Goal: Navigation & Orientation: Find specific page/section

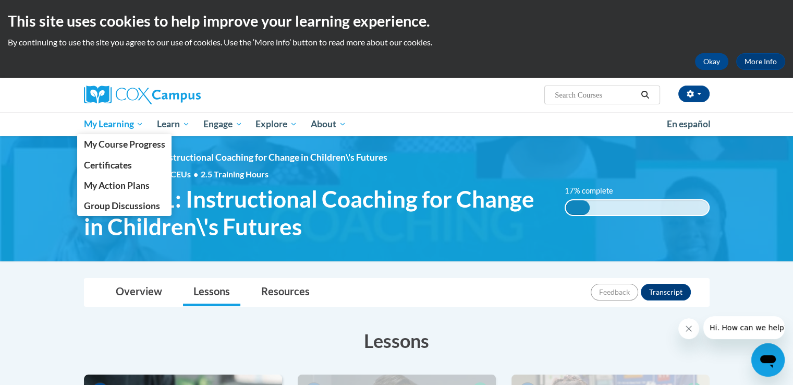
click at [99, 122] on span "My Learning" at bounding box center [113, 124] width 60 height 13
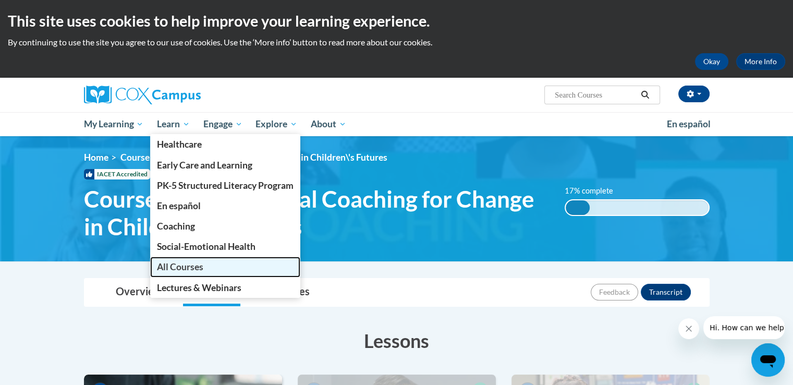
click at [181, 265] on span "All Courses" at bounding box center [180, 266] width 46 height 11
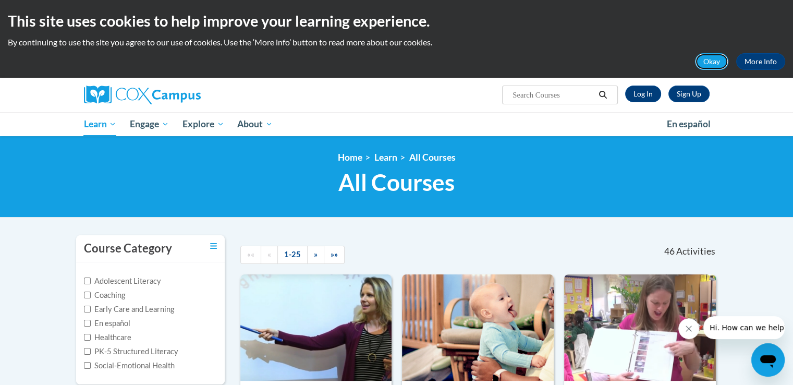
drag, startPoint x: 706, startPoint y: 64, endPoint x: 670, endPoint y: 69, distance: 36.3
click at [706, 64] on button "Okay" at bounding box center [711, 61] width 33 height 17
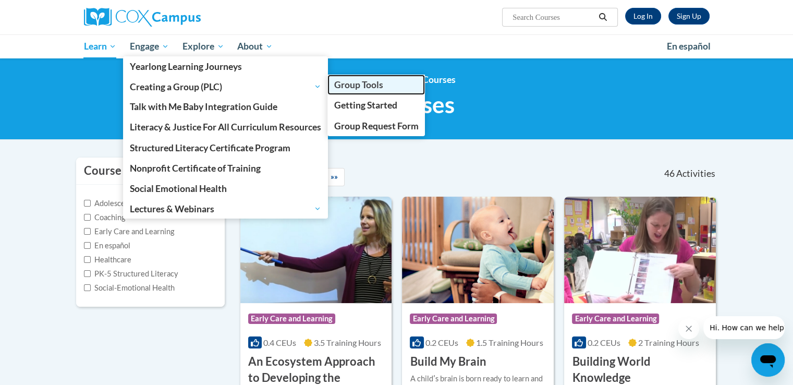
click at [377, 88] on span "Group Tools" at bounding box center [358, 84] width 49 height 11
